Goal: Information Seeking & Learning: Learn about a topic

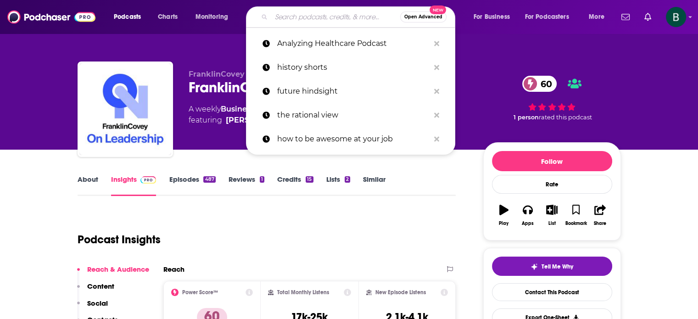
click at [299, 16] on input "Search podcasts, credits, & more..." at bounding box center [335, 17] width 129 height 15
paste input "The WealthAbility Show with [PERSON_NAME]"
type input "The WealthAbility Show with [PERSON_NAME]"
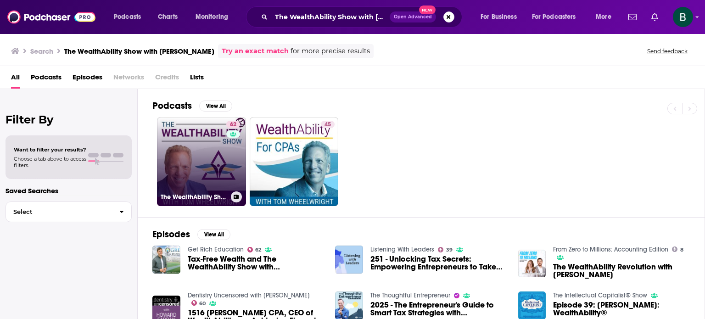
click at [224, 161] on link "62 The WealthAbility Show with [PERSON_NAME], CPA" at bounding box center [201, 161] width 89 height 89
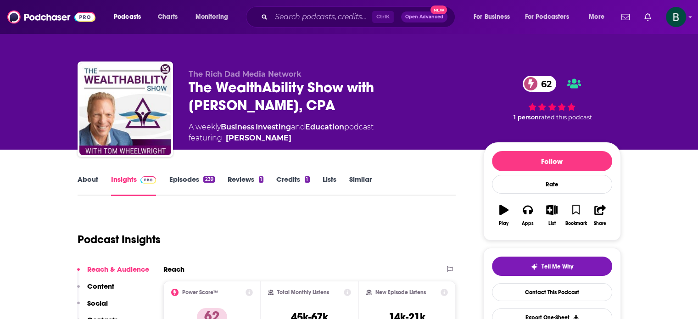
click at [90, 177] on link "About" at bounding box center [88, 185] width 21 height 21
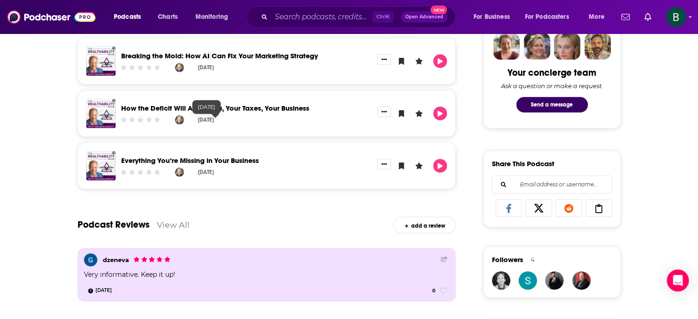
scroll to position [383, 0]
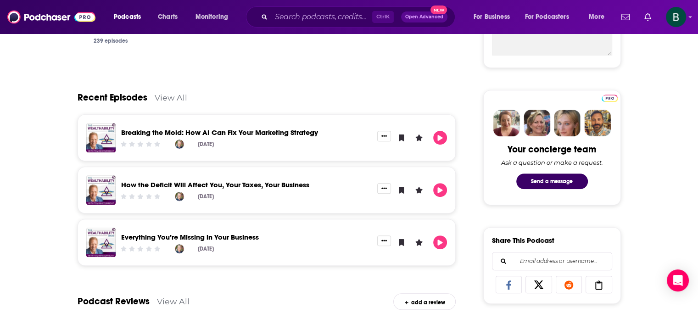
click at [169, 96] on link "View All" at bounding box center [171, 98] width 33 height 10
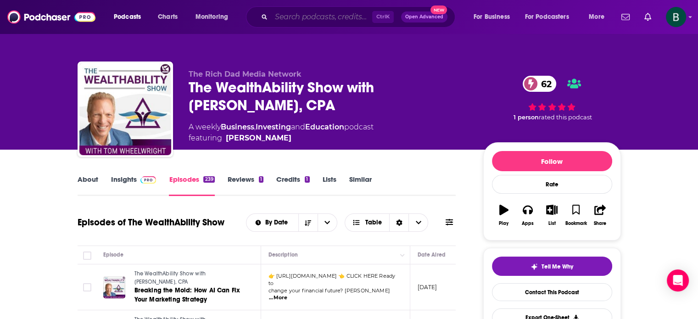
click at [296, 20] on input "Search podcasts, credits, & more..." at bounding box center [321, 17] width 101 height 15
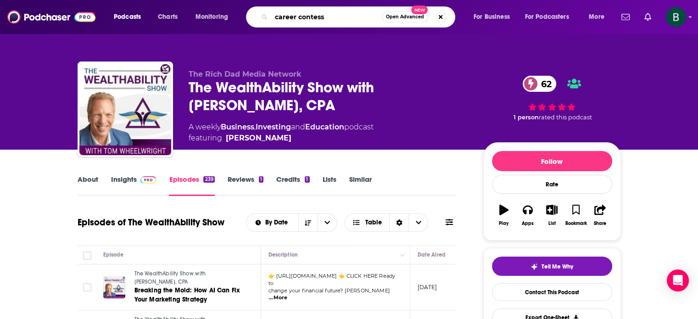
type input "career contessa"
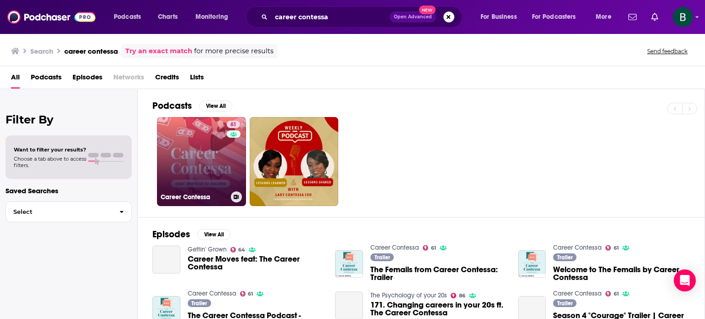
click at [225, 164] on link "61 Career Contessa" at bounding box center [201, 161] width 89 height 89
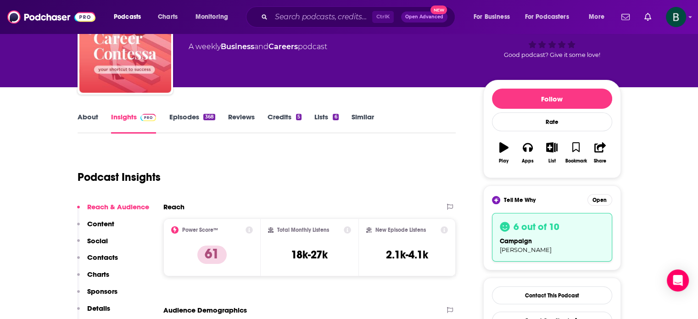
scroll to position [76, 0]
